Goal: Task Accomplishment & Management: Manage account settings

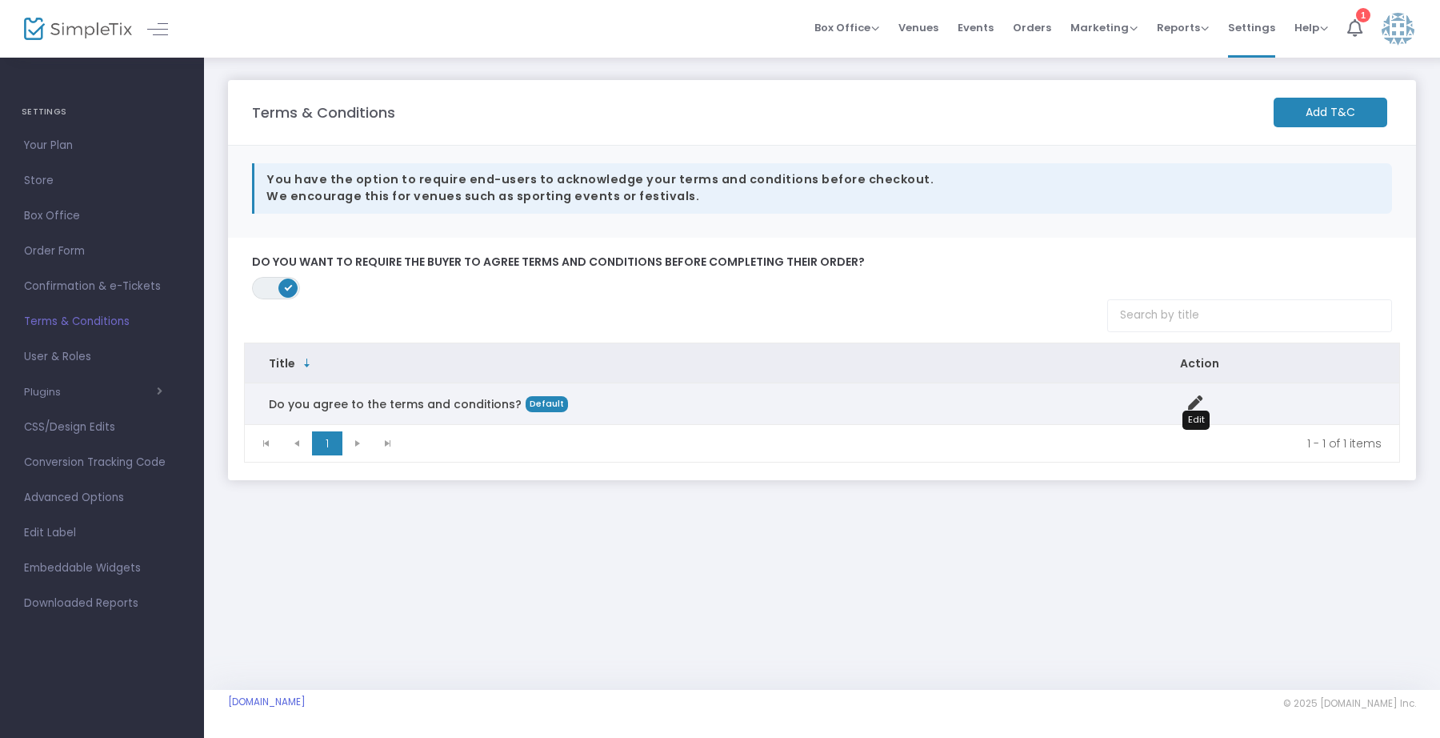
click at [1211, 404] on div "Data table" at bounding box center [1277, 403] width 195 height 17
click at [1195, 399] on icon "Data table" at bounding box center [1195, 402] width 14 height 14
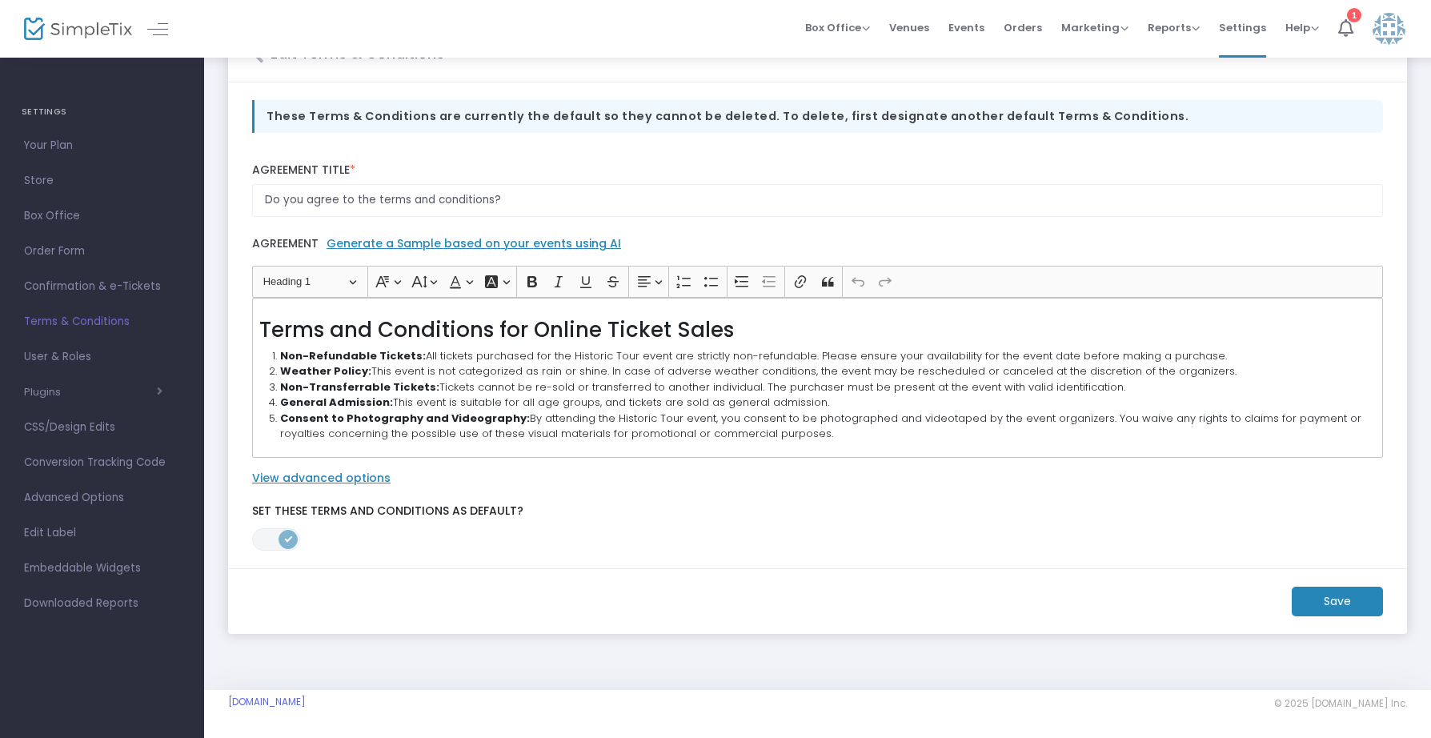
scroll to position [42, 0]
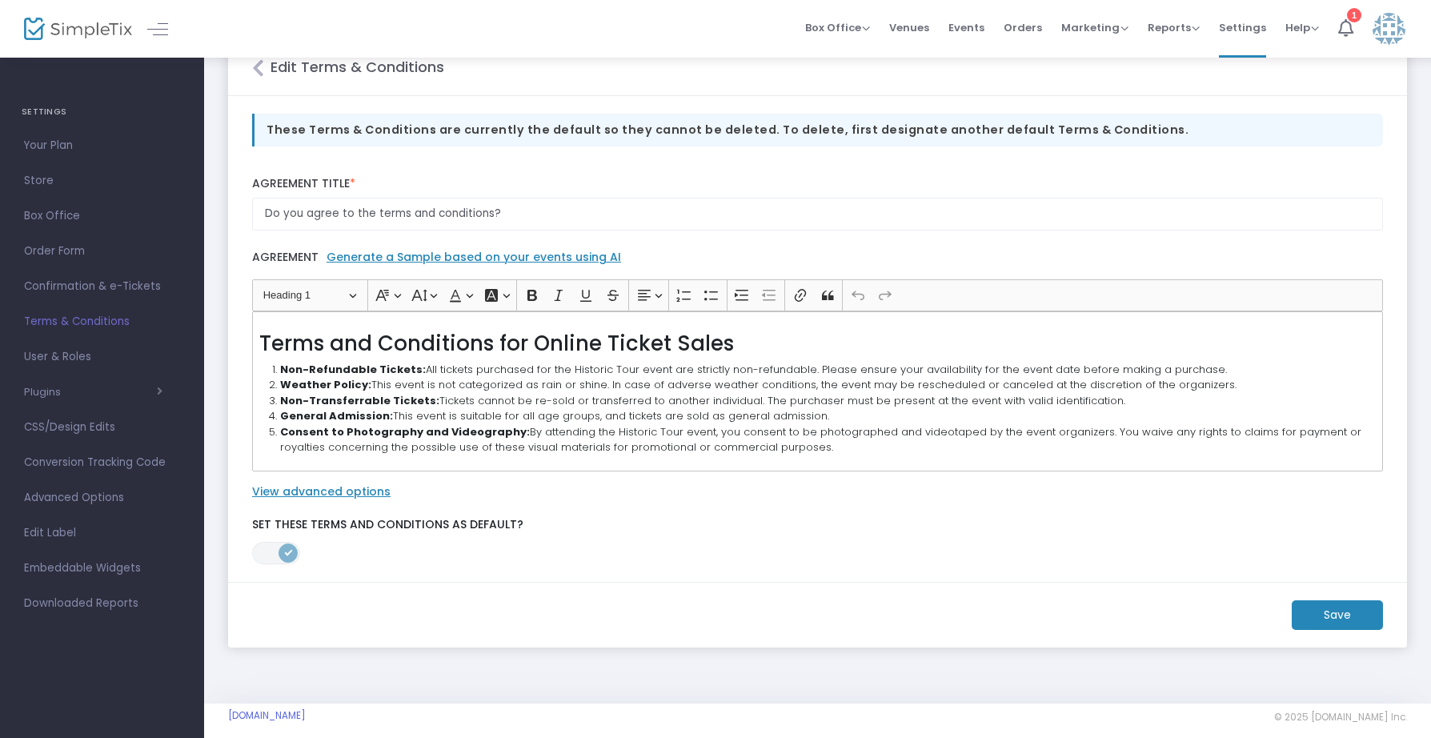
click at [774, 455] on div "Terms and Conditions for Online Ticket Sales Non-Refundable Tickets: All ticket…" at bounding box center [817, 391] width 1131 height 160
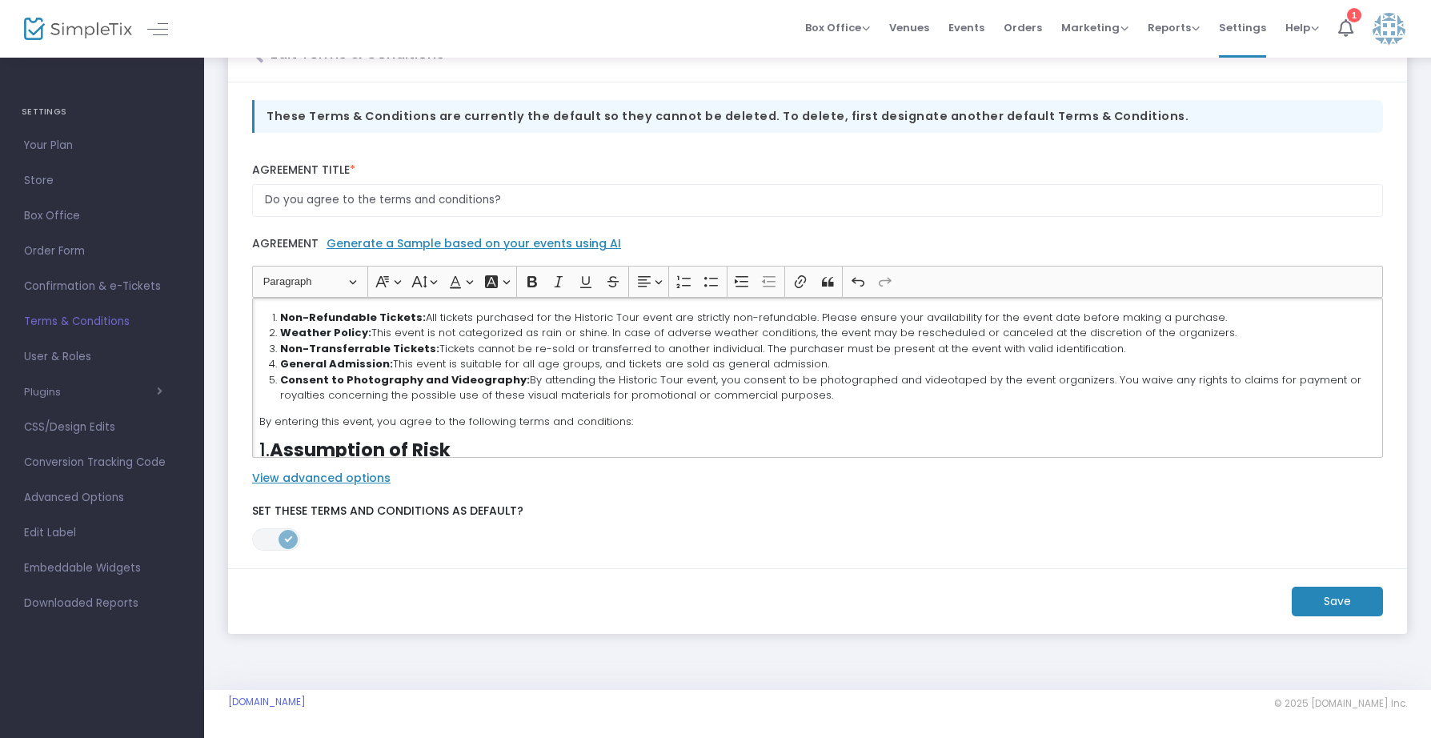
scroll to position [55, 0]
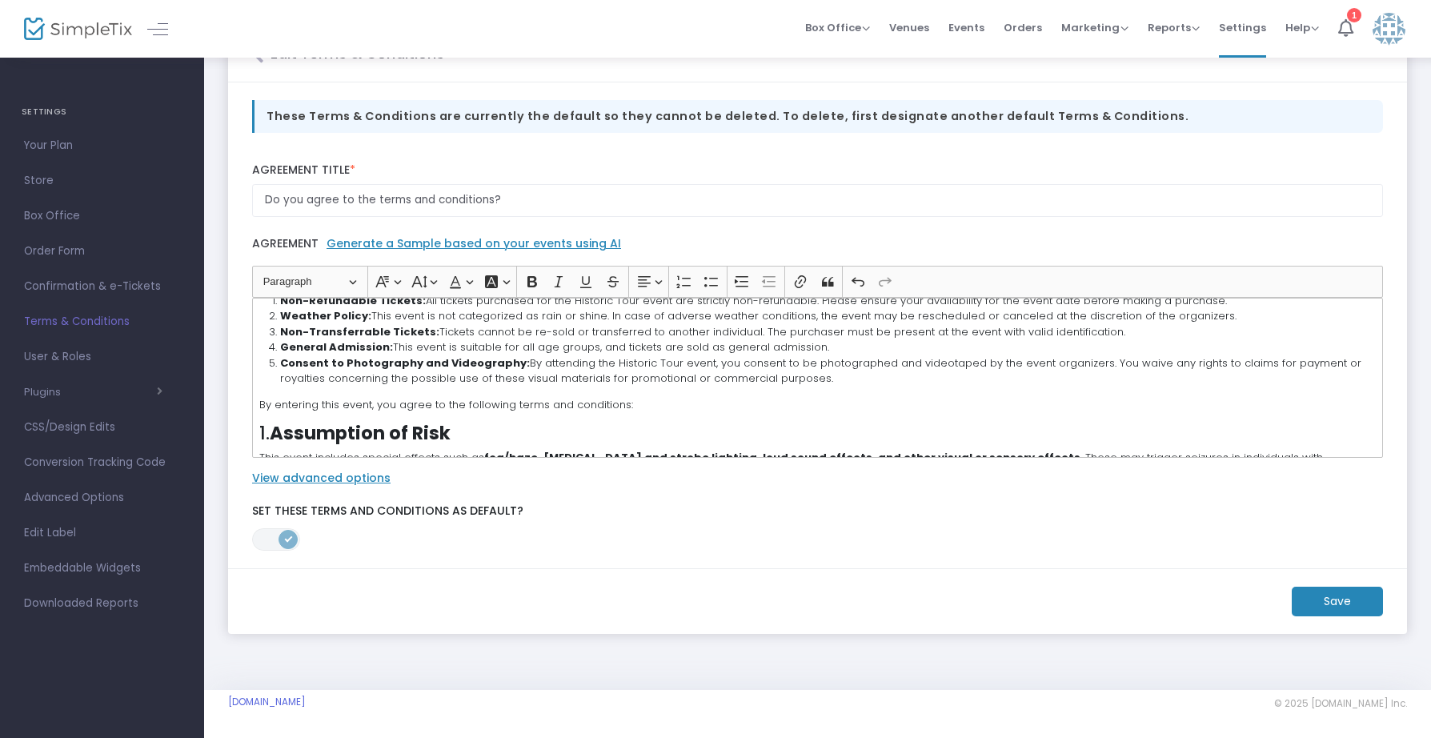
click at [1326, 599] on m-button "Save" at bounding box center [1337, 602] width 91 height 30
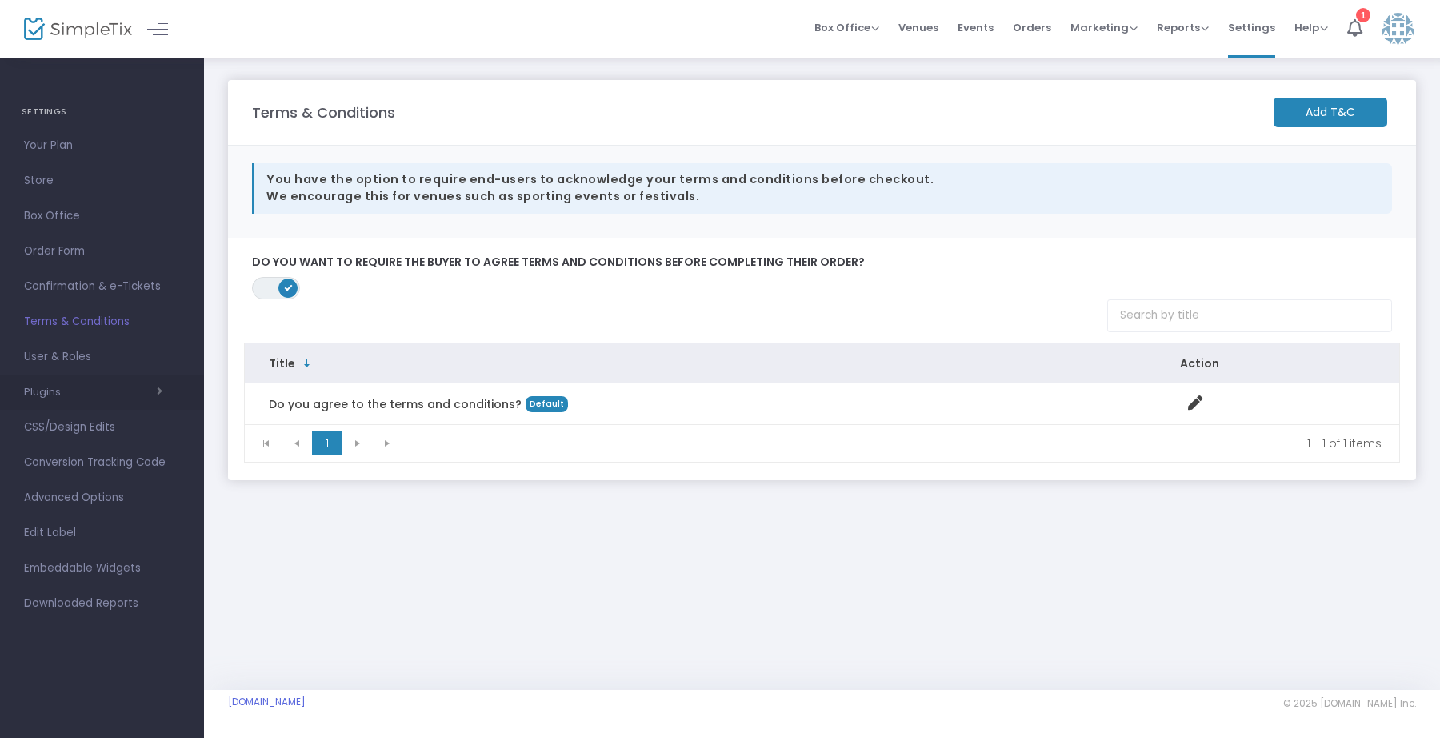
click at [62, 391] on button "Plugins" at bounding box center [93, 392] width 138 height 13
click at [62, 391] on button "Plugins" at bounding box center [93, 392] width 138 height 21
click at [114, 430] on span "CSS/Design Edits" at bounding box center [102, 427] width 156 height 21
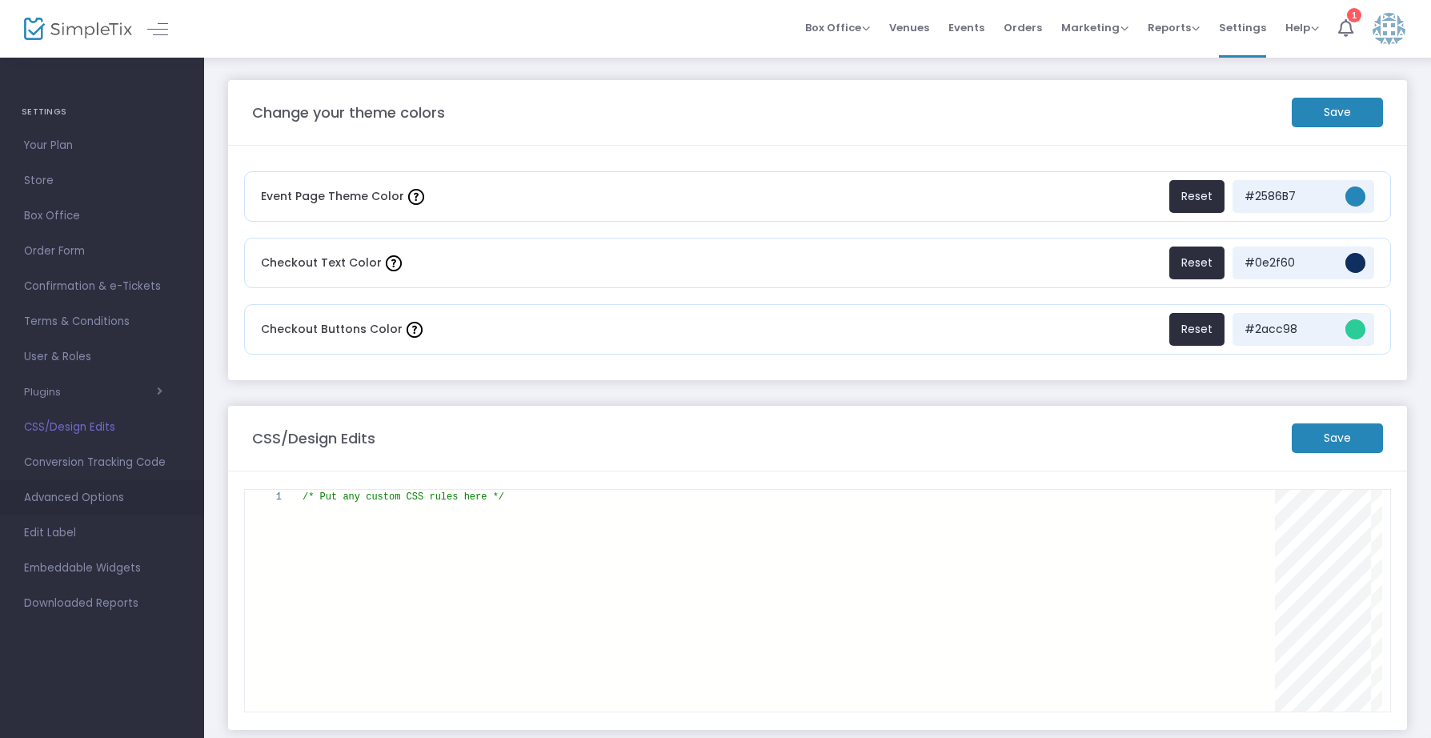
click at [99, 503] on span "Advanced Options" at bounding box center [102, 497] width 156 height 21
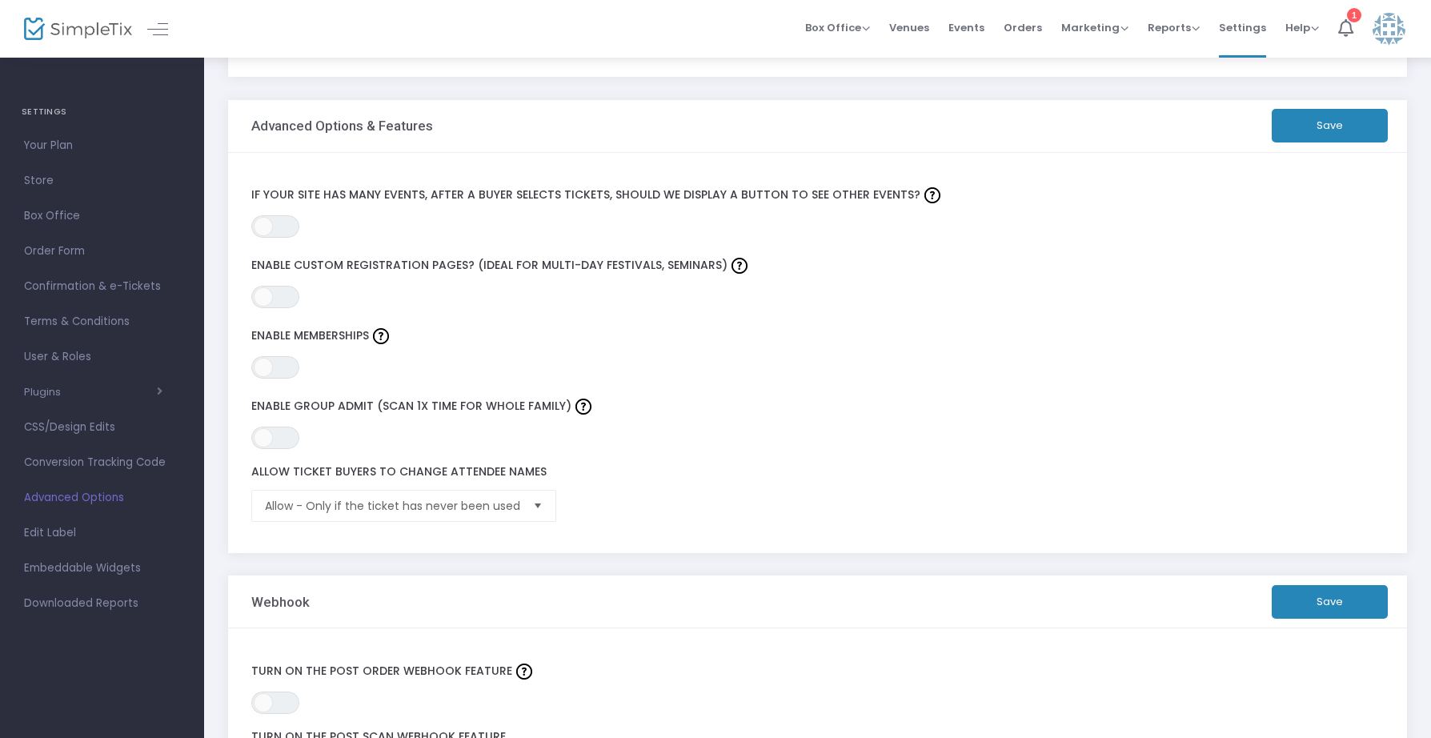
scroll to position [256, 0]
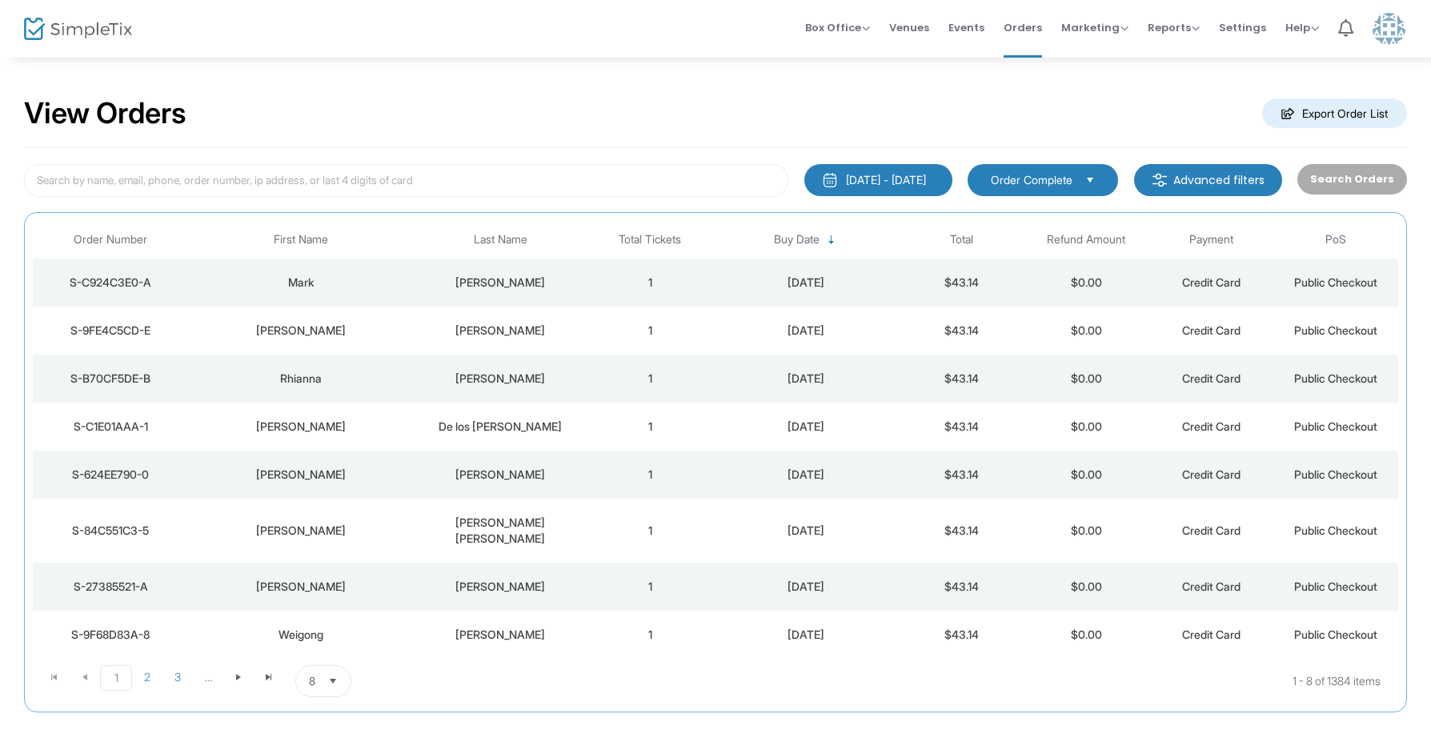
click at [940, 178] on button "[DATE] - [DATE]" at bounding box center [878, 180] width 148 height 32
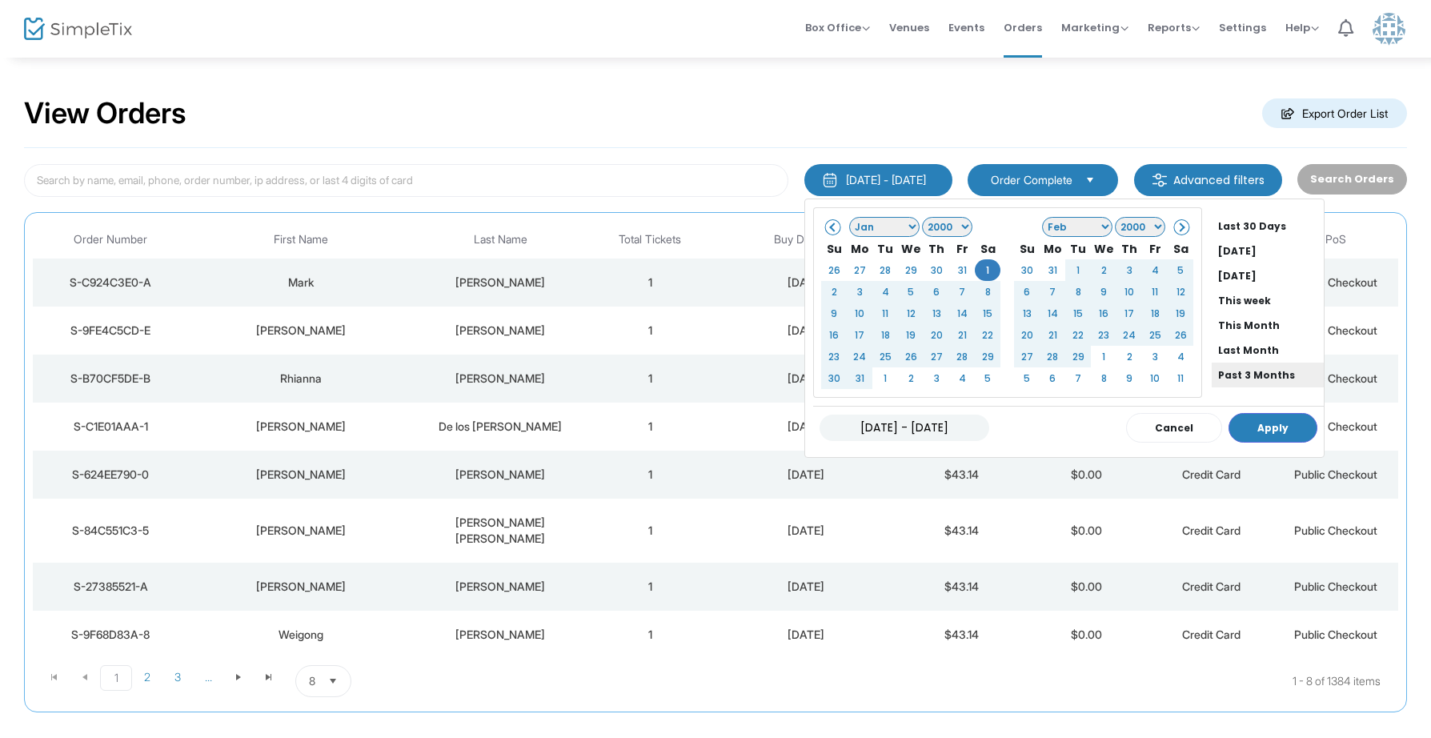
click at [1254, 373] on li "Past 3 Months" at bounding box center [1268, 375] width 112 height 25
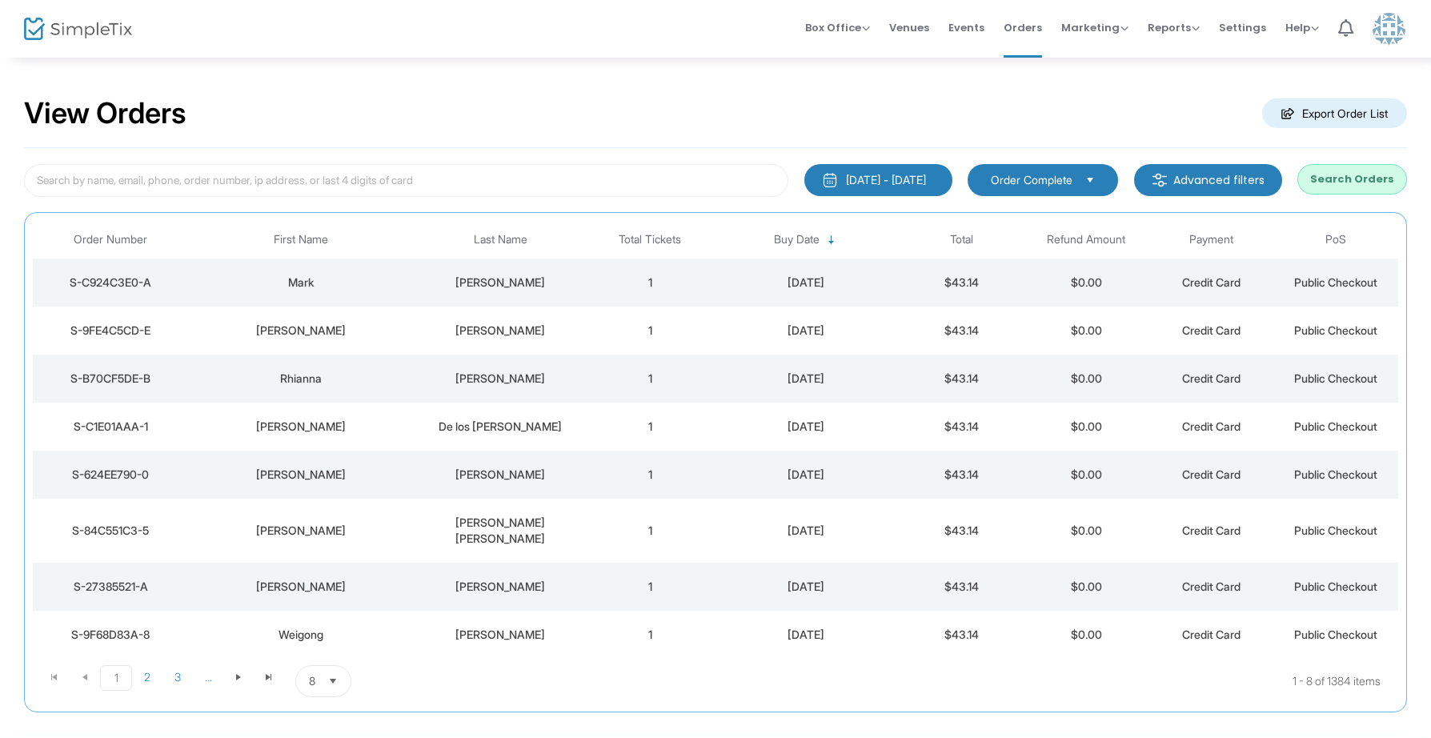
click at [1365, 190] on button "Search Orders" at bounding box center [1352, 179] width 110 height 30
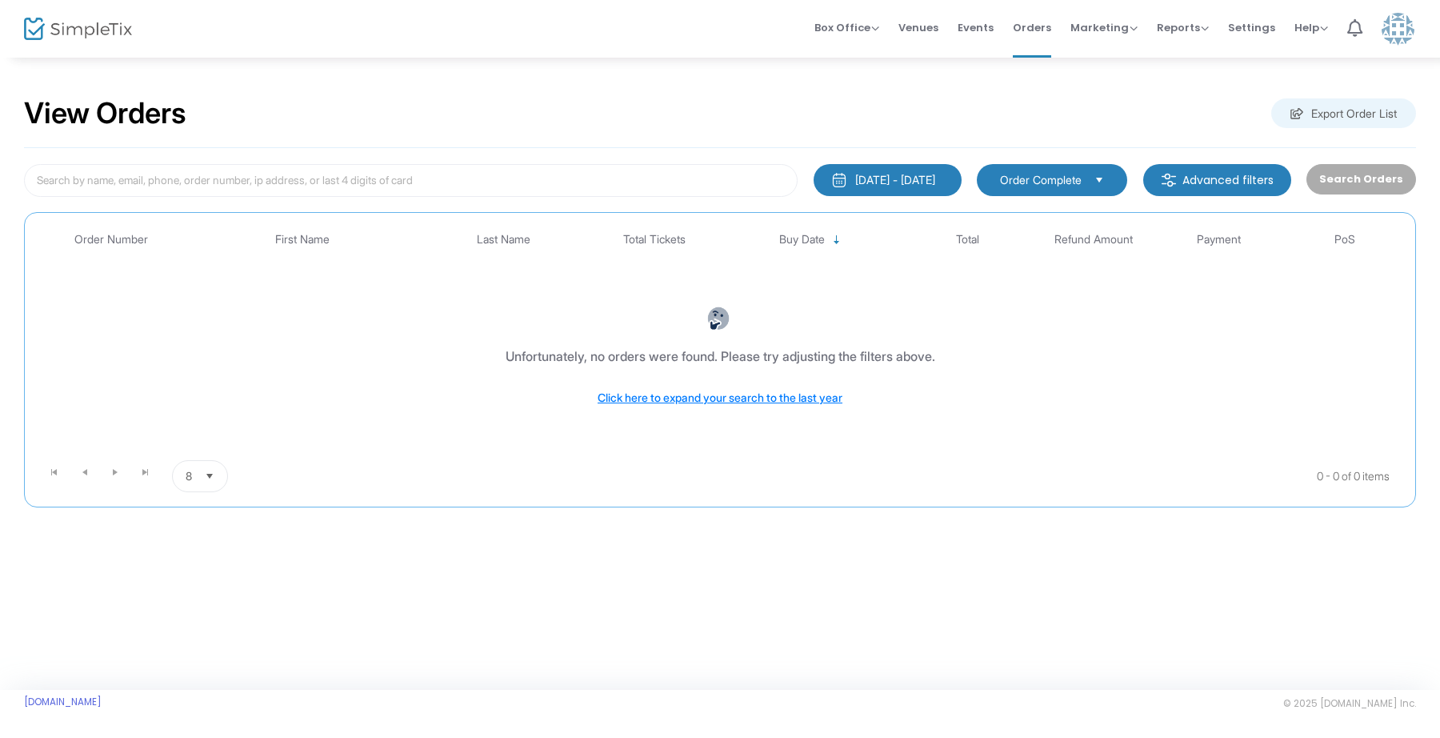
click at [1080, 191] on kendo-dropdownlist "Order Complete" at bounding box center [1052, 180] width 150 height 32
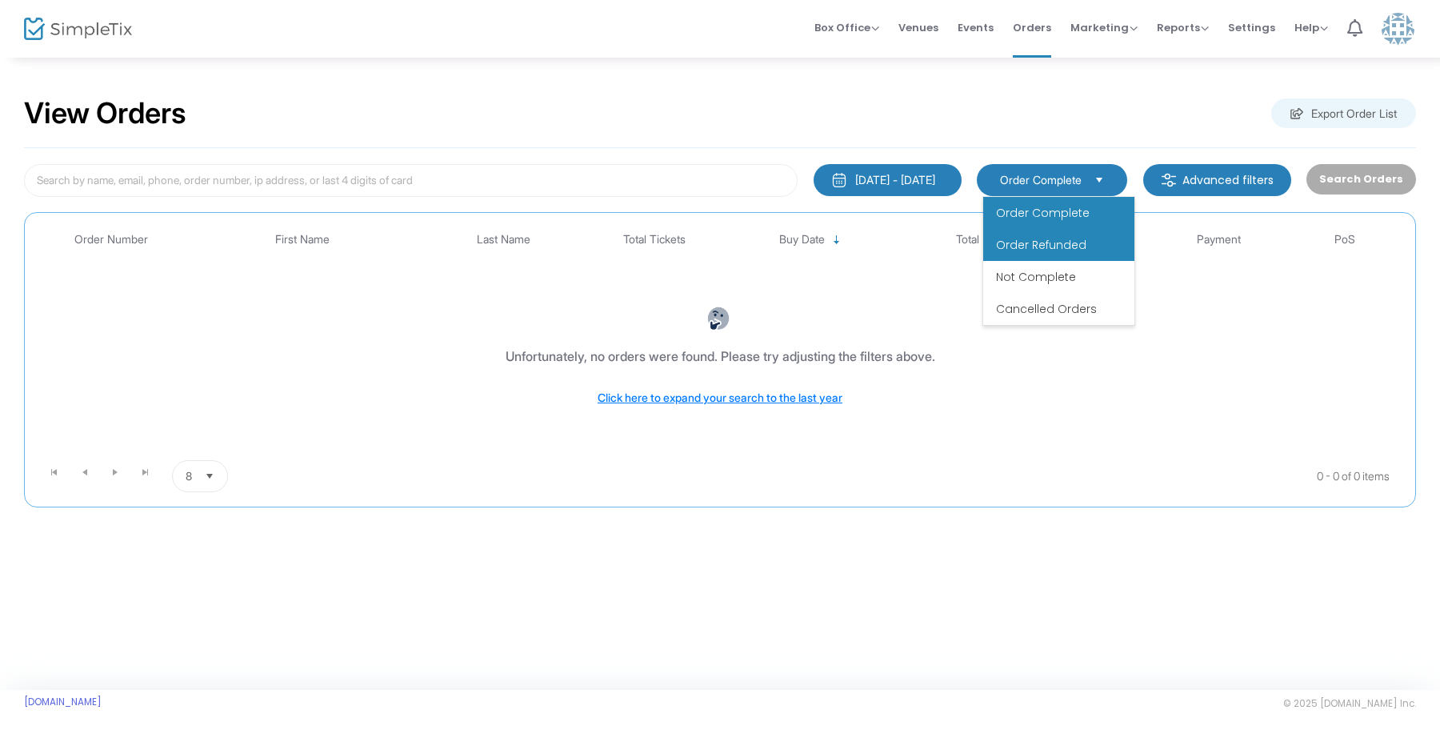
click at [1061, 253] on li "Order Refunded" at bounding box center [1059, 245] width 151 height 32
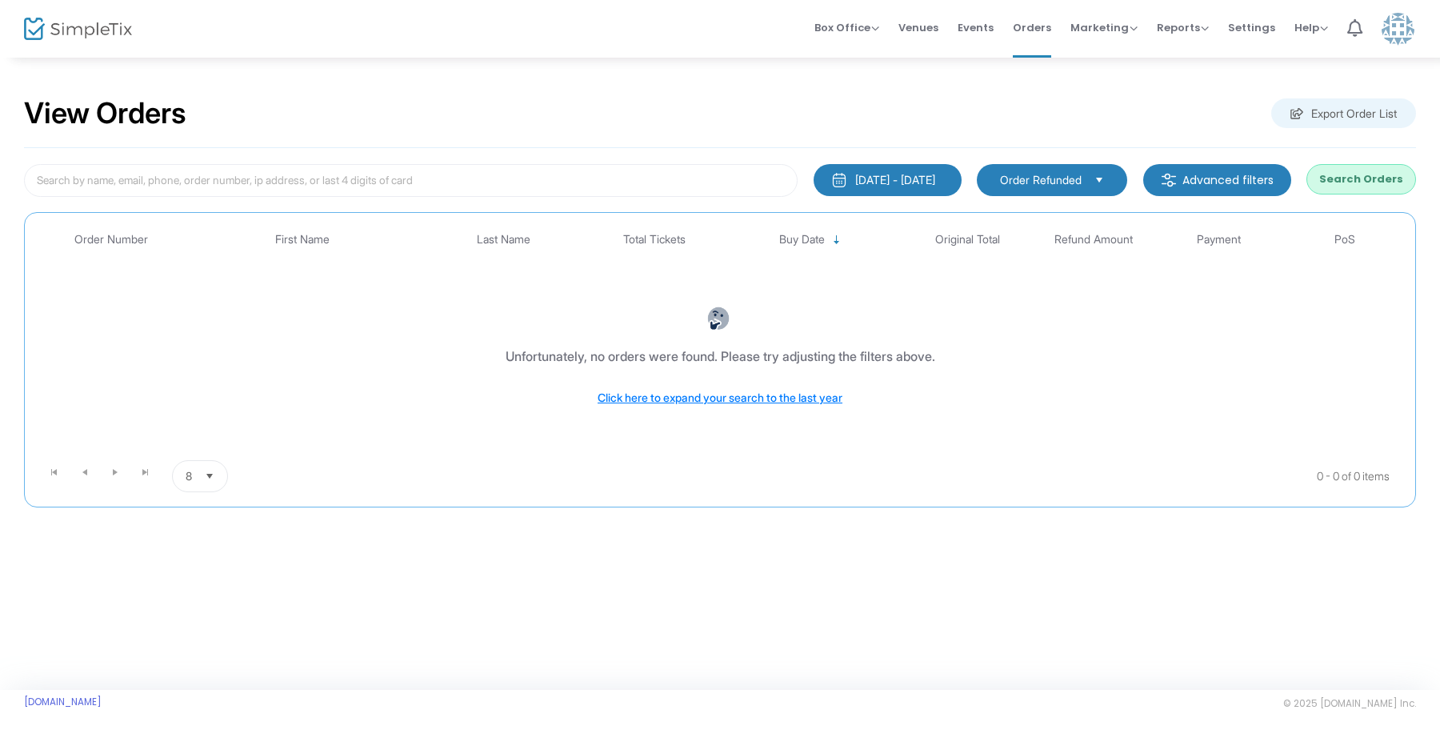
click at [1328, 183] on button "Search Orders" at bounding box center [1362, 179] width 110 height 30
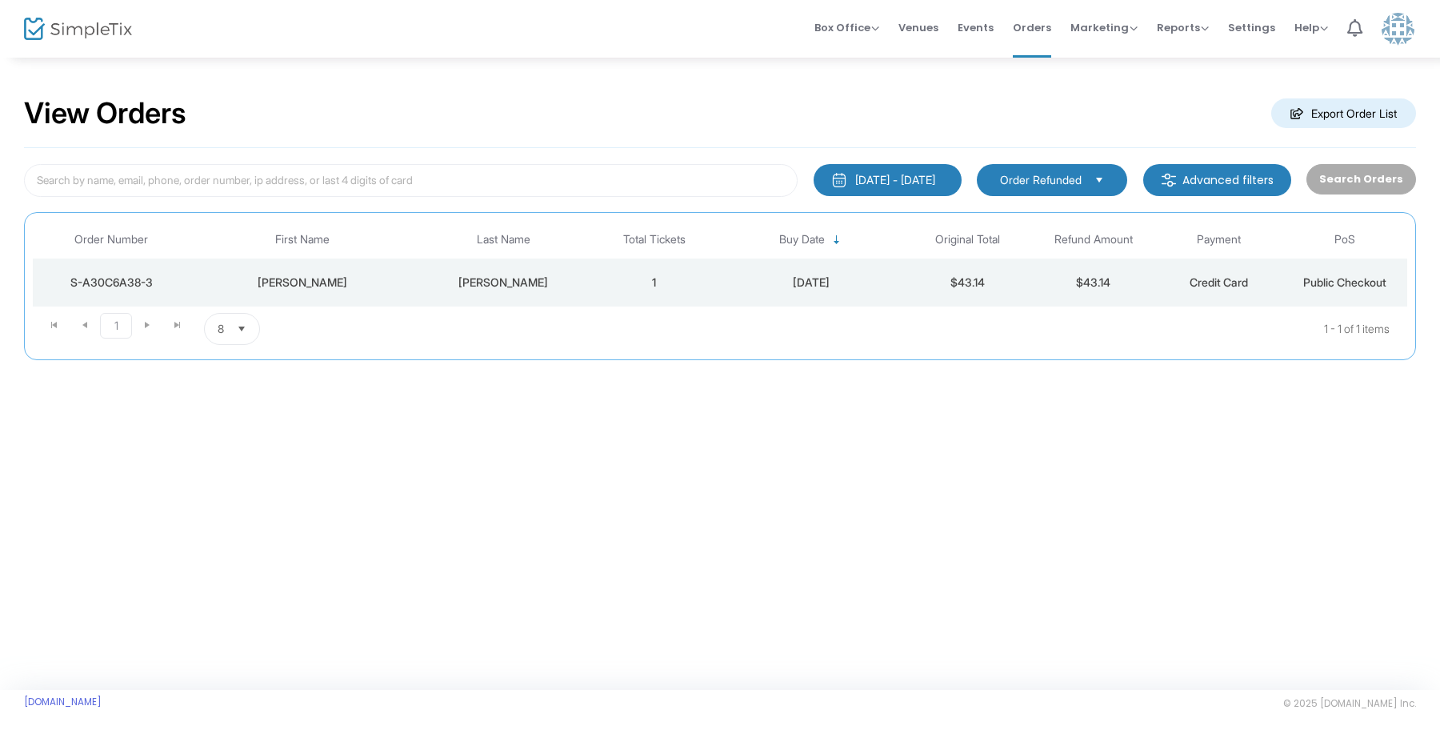
click at [732, 289] on div "[DATE]" at bounding box center [811, 282] width 180 height 16
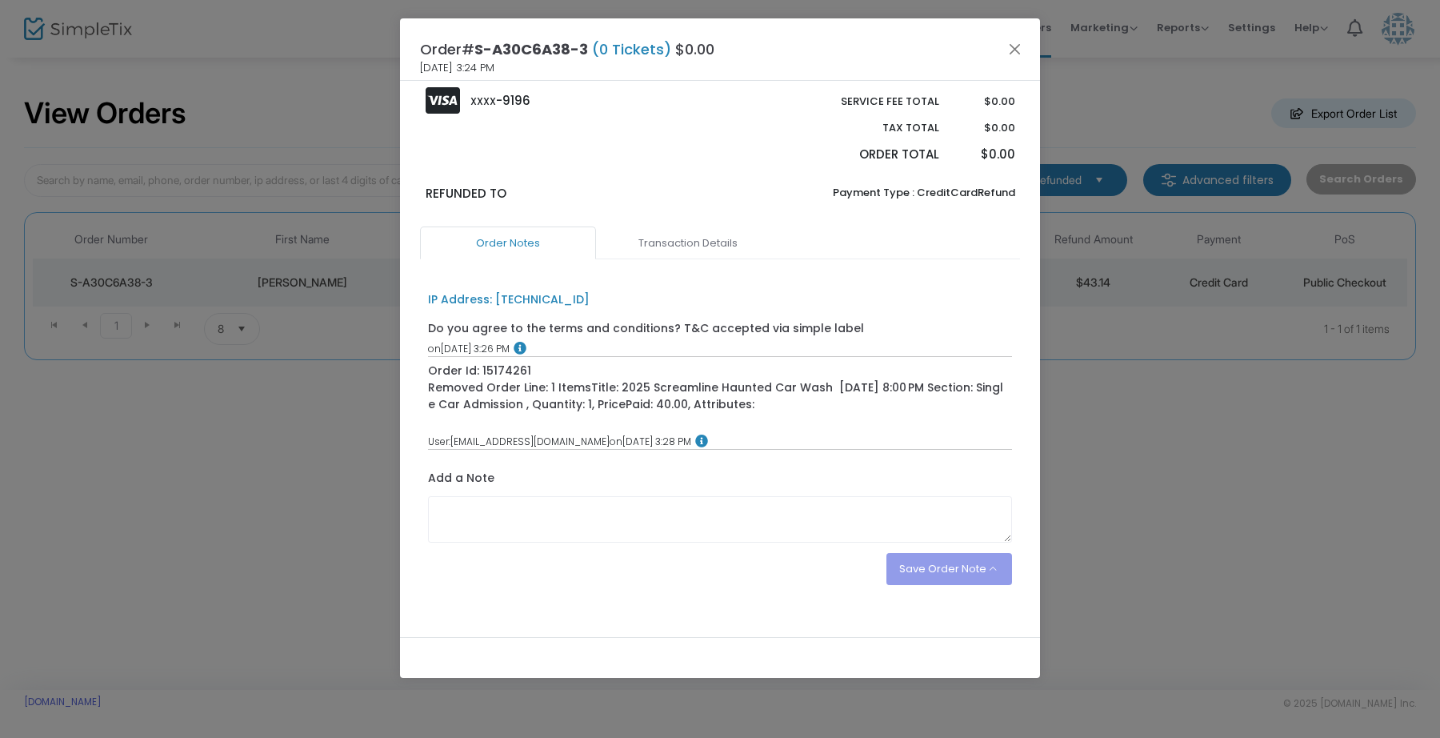
scroll to position [302, 0]
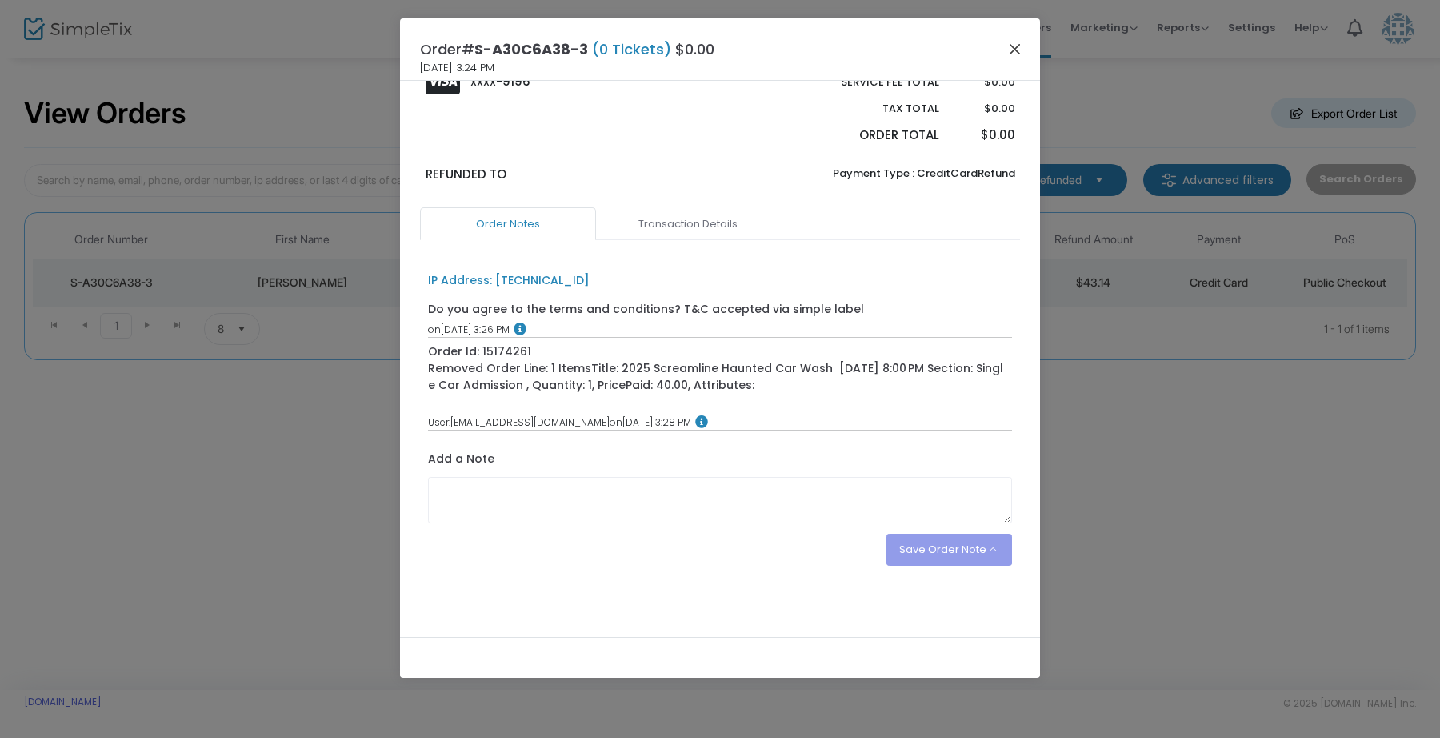
click at [1013, 57] on button "Close" at bounding box center [1015, 48] width 21 height 21
